Goal: Task Accomplishment & Management: Use online tool/utility

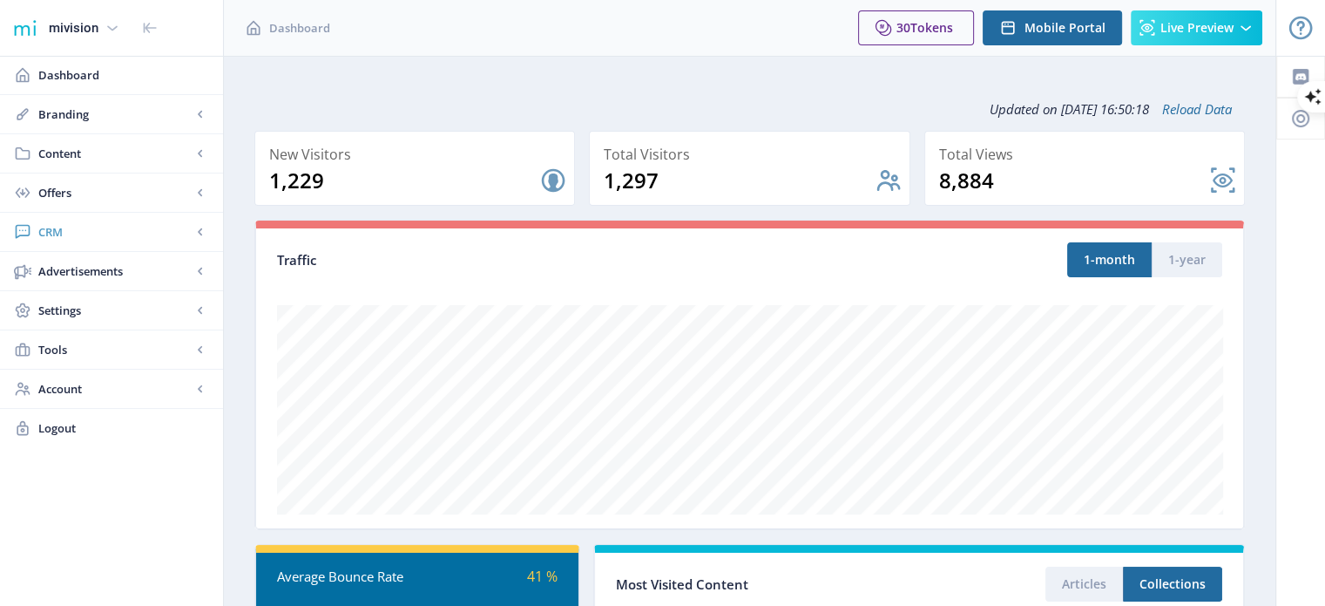
click at [115, 226] on span "CRM" at bounding box center [114, 231] width 153 height 17
click at [113, 264] on span "Readers" at bounding box center [131, 270] width 150 height 17
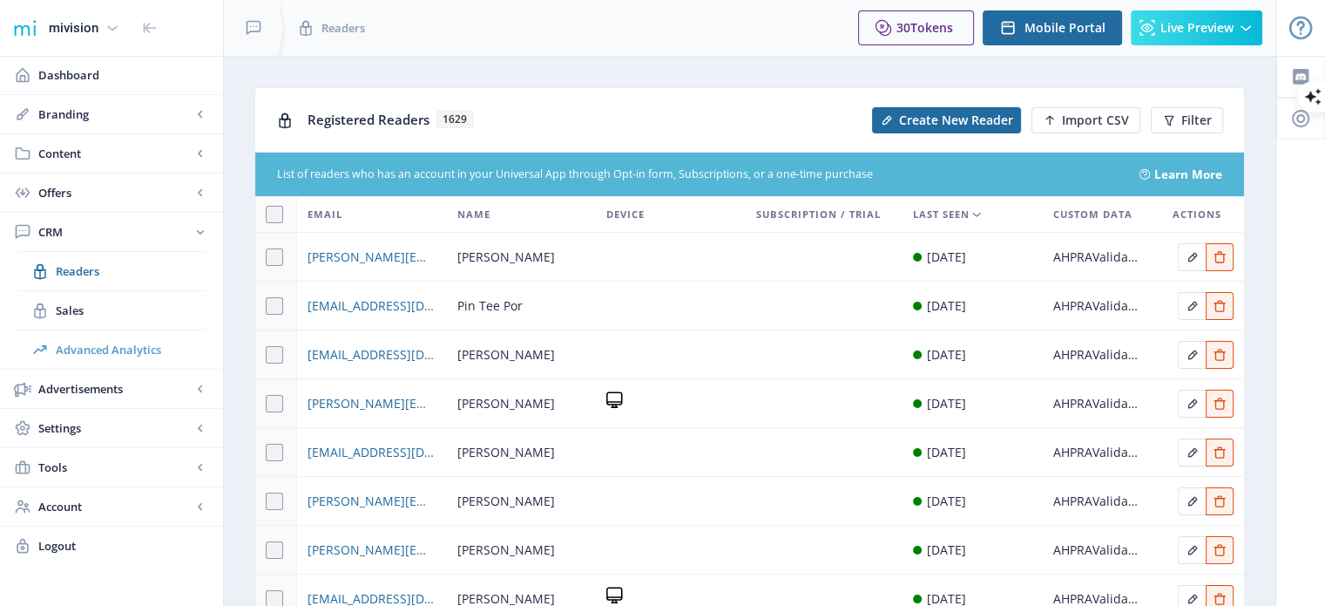
click at [150, 351] on span "Advanced Analytics" at bounding box center [131, 349] width 150 height 17
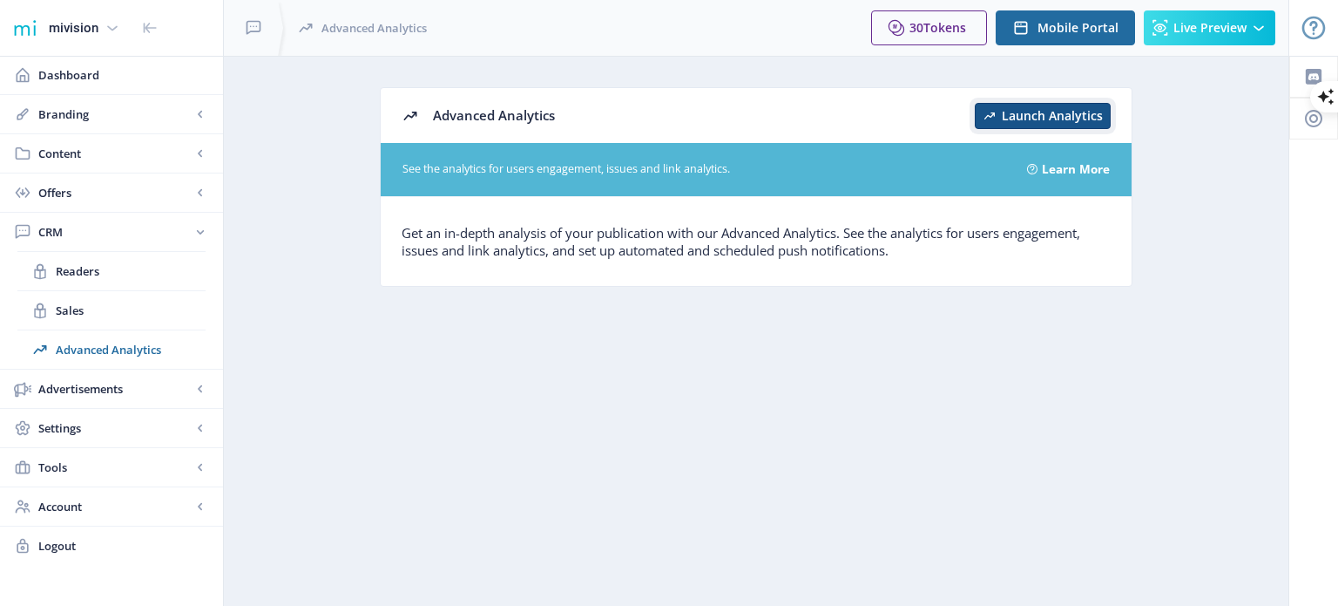
click at [1090, 114] on span "Launch Analytics" at bounding box center [1052, 116] width 101 height 14
click at [1032, 115] on span "Launch Analytics" at bounding box center [1052, 116] width 101 height 14
click at [1046, 109] on span "Launch Analytics" at bounding box center [1052, 116] width 101 height 14
